Goal: Check status: Check status

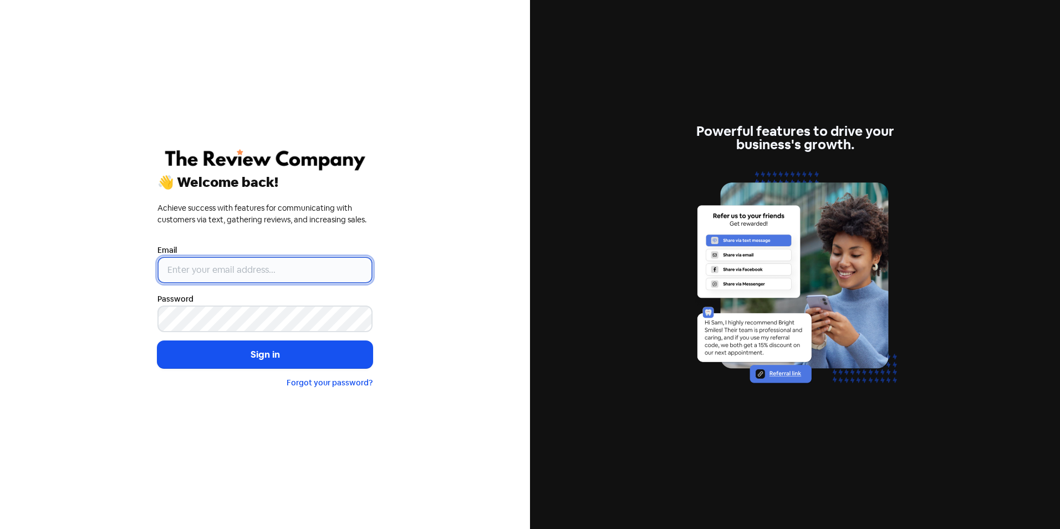
click at [196, 272] on input "email" at bounding box center [264, 270] width 215 height 27
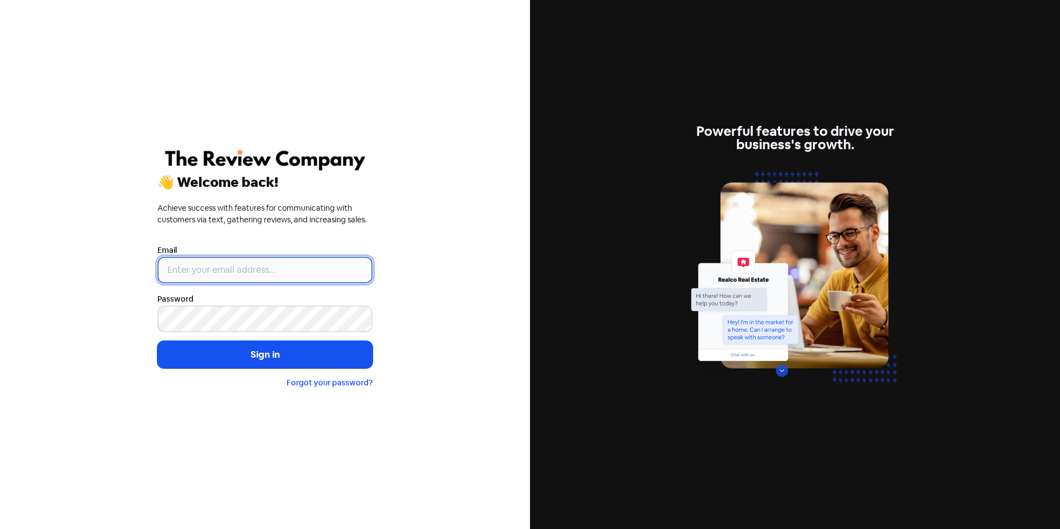
type input "[EMAIL_ADDRESS][DOMAIN_NAME]"
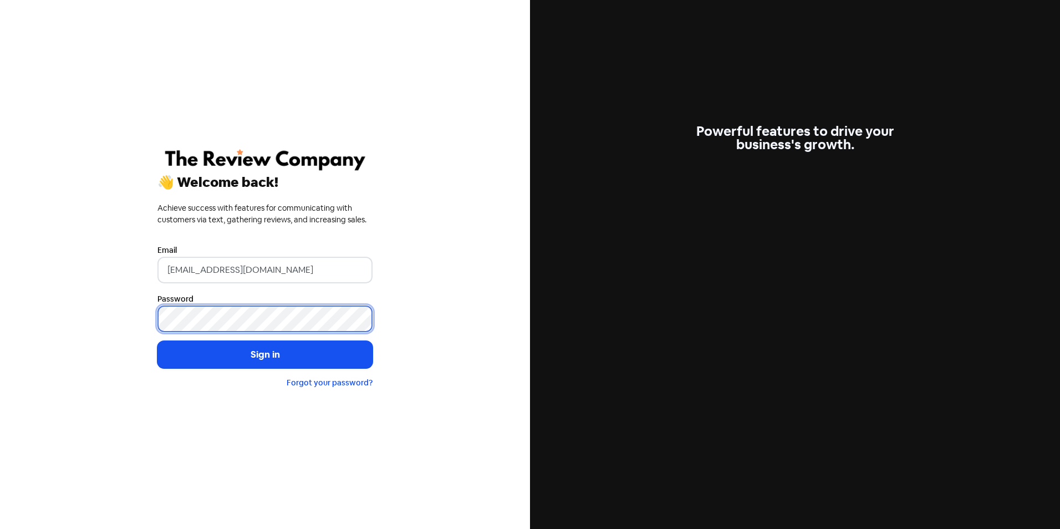
click at [157, 341] on button "Sign in" at bounding box center [264, 355] width 215 height 28
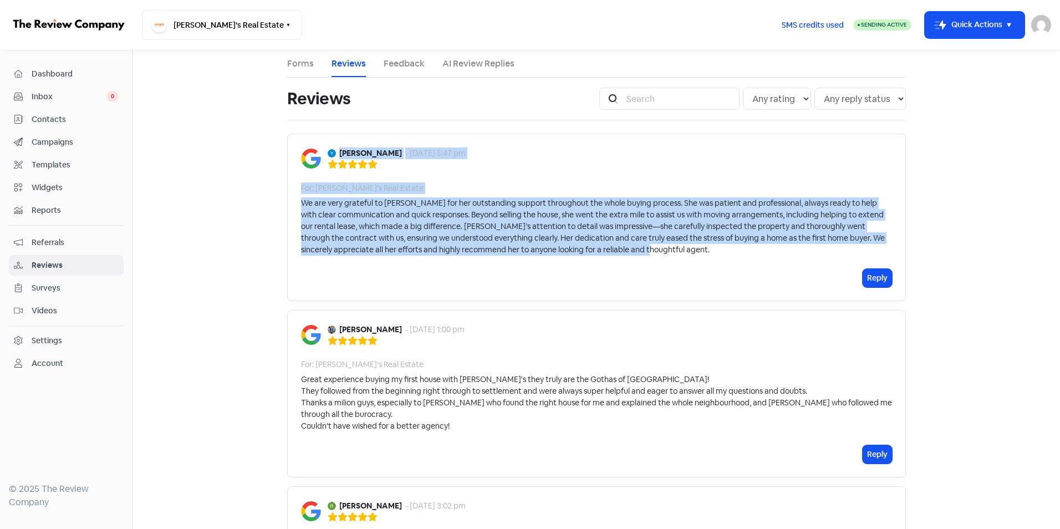
drag, startPoint x: 336, startPoint y: 152, endPoint x: 608, endPoint y: 254, distance: 290.9
click at [608, 254] on div "[PERSON_NAME] - [DATE] 5:47 pm For: [PERSON_NAME]'s Real Estate We are very gra…" at bounding box center [596, 217] width 619 height 167
copy div "[PERSON_NAME] - [DATE] 5:47 pm For: [PERSON_NAME]'s Real Estate We are very gra…"
click at [179, 190] on main "Forms Reviews Feedback AI Review Replies Reviews Icon For Search Any rating 5 s…" at bounding box center [596, 289] width 927 height 478
